Goal: Navigation & Orientation: Find specific page/section

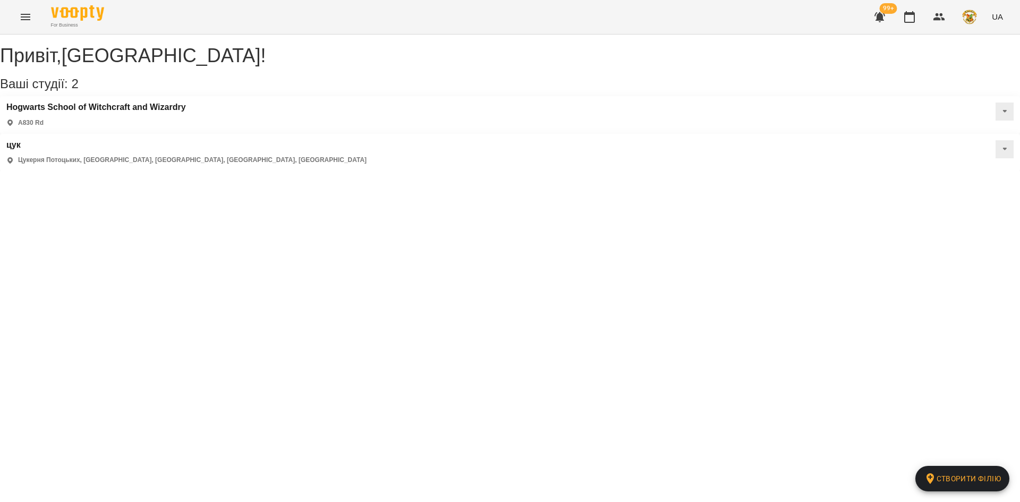
click at [995, 140] on button at bounding box center [1004, 149] width 18 height 18
click at [486, 171] on div "Привіт , [GEOGRAPHIC_DATA] ! Ваші студії: 2 Створити філію Hogwarts School of W…" at bounding box center [510, 103] width 1020 height 136
click at [25, 14] on icon "Menu" at bounding box center [25, 17] width 13 height 13
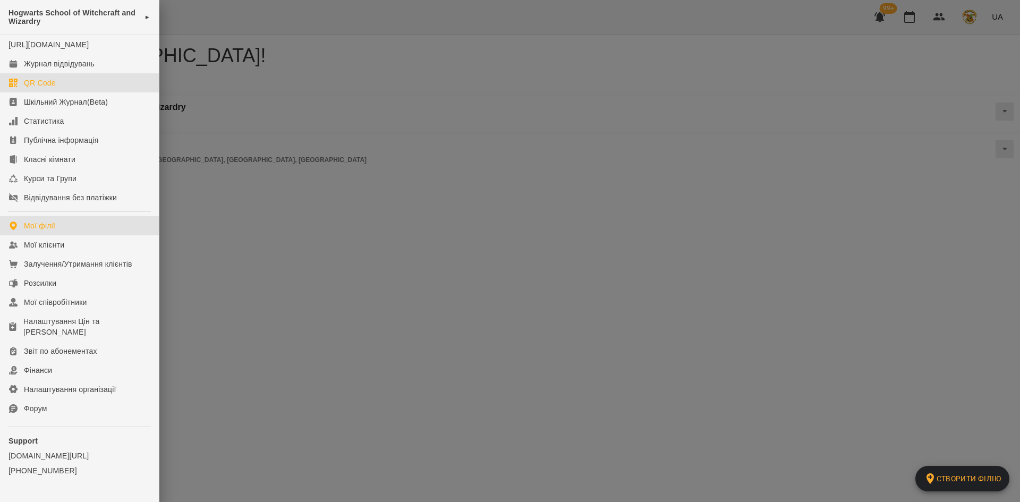
click at [47, 88] on div "QR Code" at bounding box center [40, 83] width 32 height 11
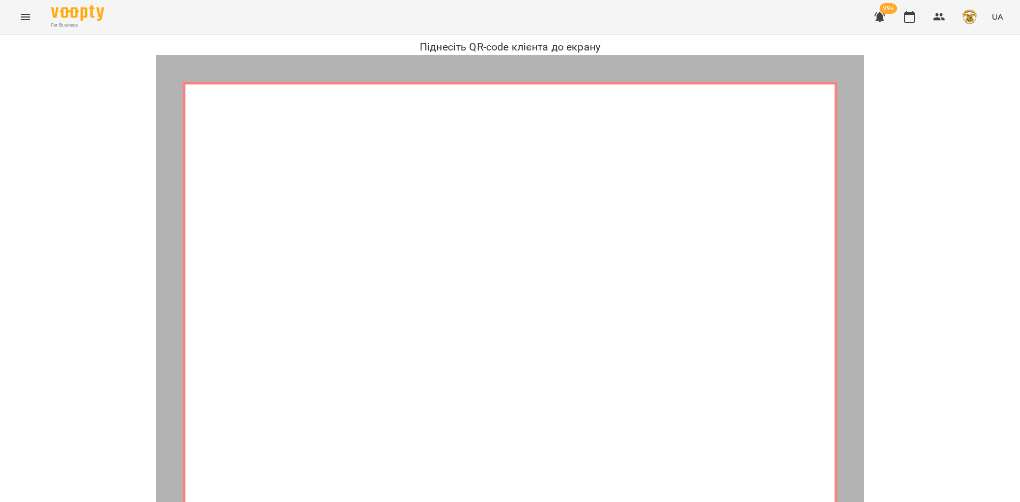
click at [22, 18] on icon "Menu" at bounding box center [25, 17] width 13 height 13
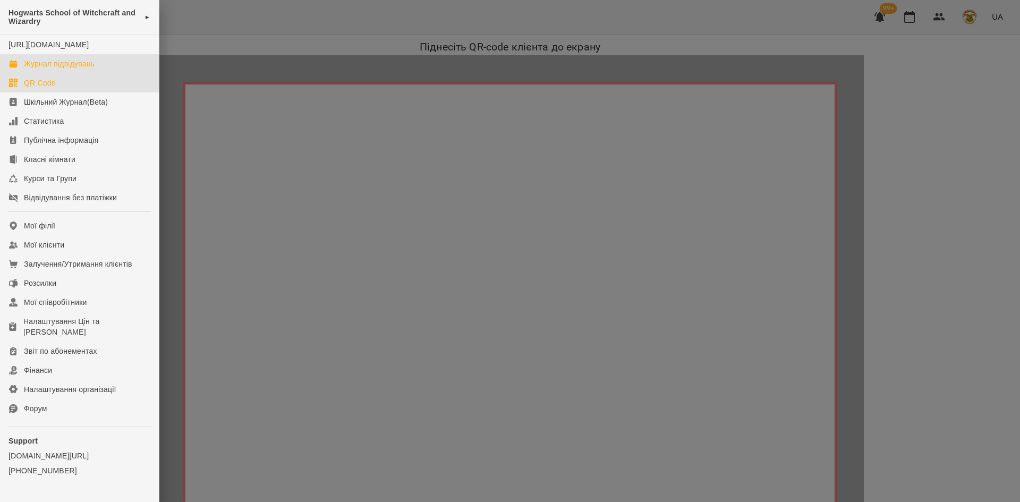
click at [49, 69] on div "Журнал відвідувань" at bounding box center [59, 63] width 71 height 11
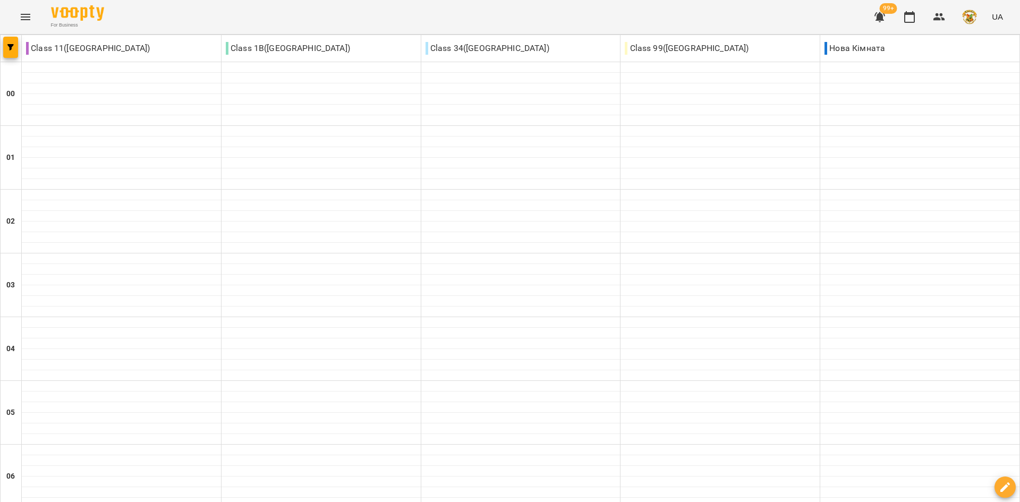
click at [29, 19] on icon "Menu" at bounding box center [25, 17] width 13 height 13
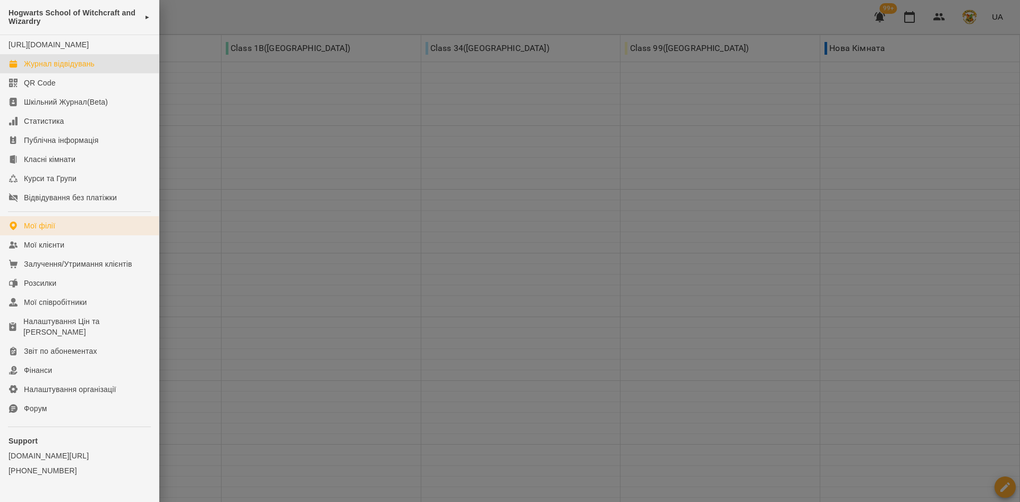
click at [54, 231] on div "Мої філії" at bounding box center [39, 225] width 31 height 11
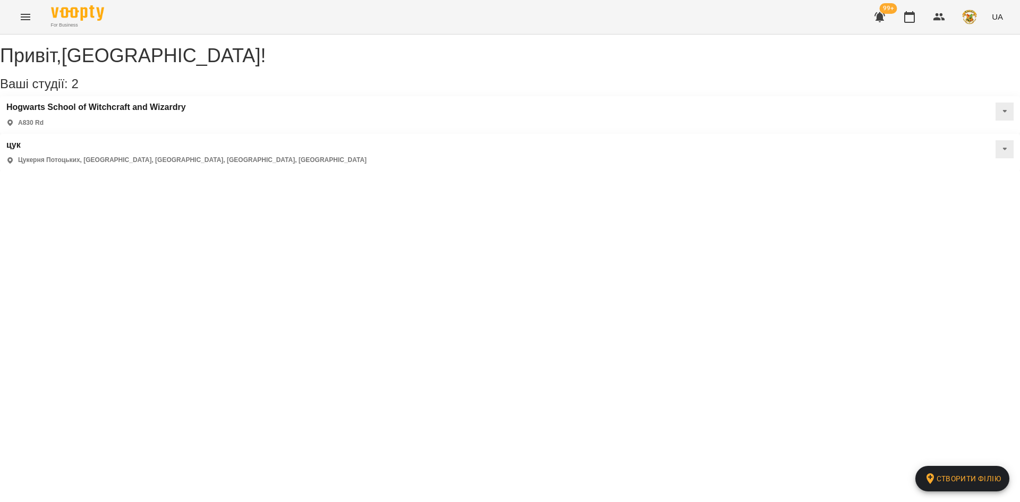
click at [27, 21] on icon "Menu" at bounding box center [25, 17] width 13 height 13
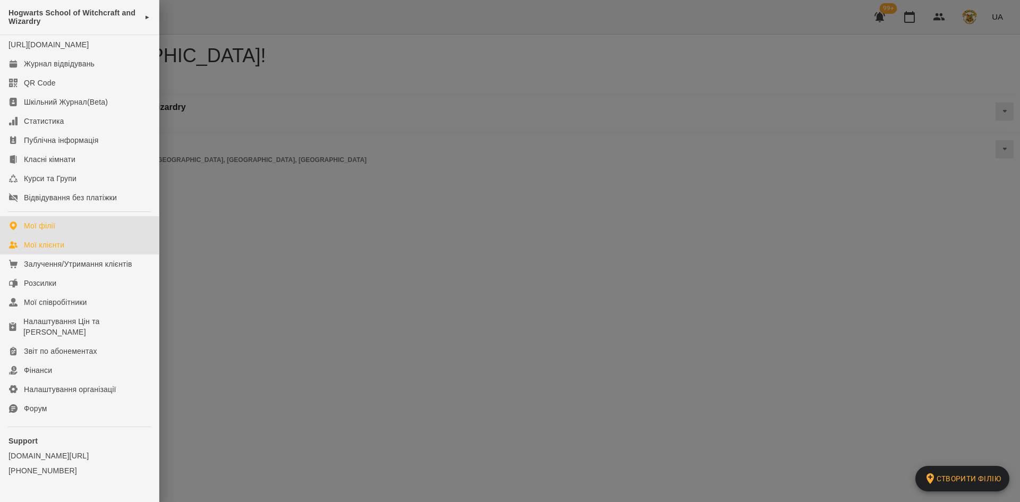
click at [69, 254] on link "Мої клієнти" at bounding box center [79, 244] width 159 height 19
